Goal: Transaction & Acquisition: Purchase product/service

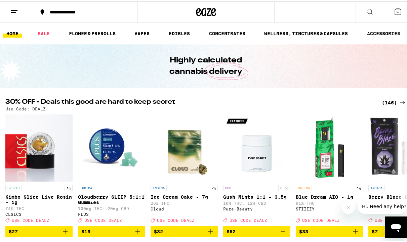
click at [364, 102] on div "(146)" at bounding box center [393, 101] width 25 height 8
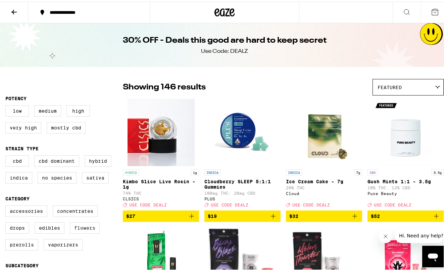
click at [83, 216] on label "Flowers" at bounding box center [85, 225] width 30 height 11
click at [7, 205] on input "Flowers" at bounding box center [7, 204] width 0 height 0
checkbox input "true"
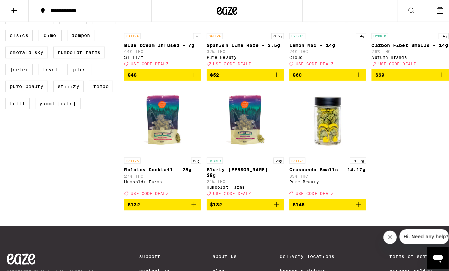
scroll to position [510, 0]
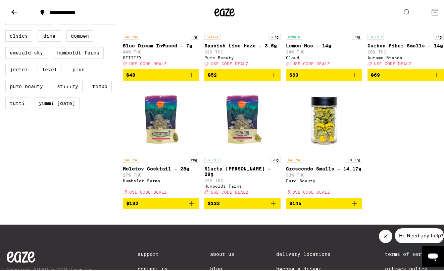
click at [314, 151] on img "Open page for Crescendo Smalls - 14.17g from Pure Beauty" at bounding box center [324, 117] width 67 height 67
